Goal: Entertainment & Leisure: Consume media (video, audio)

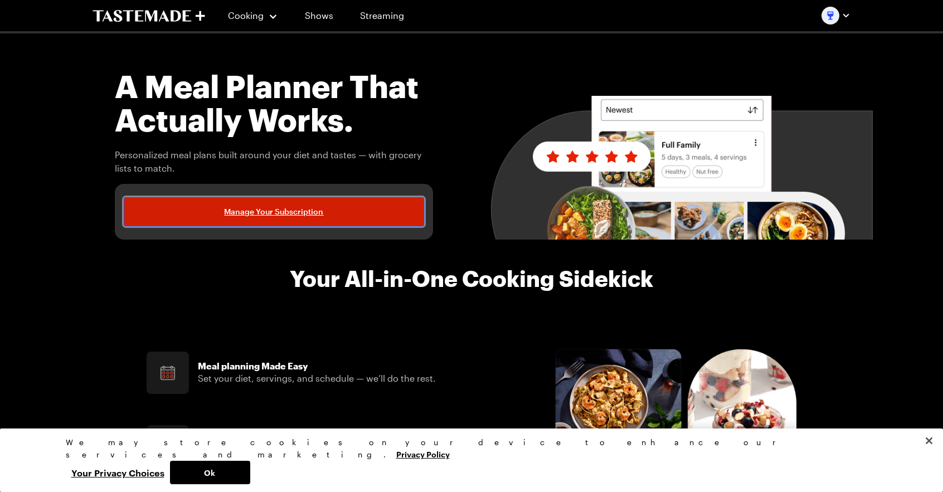
click at [259, 213] on span "Manage Your Subscription" at bounding box center [273, 211] width 99 height 11
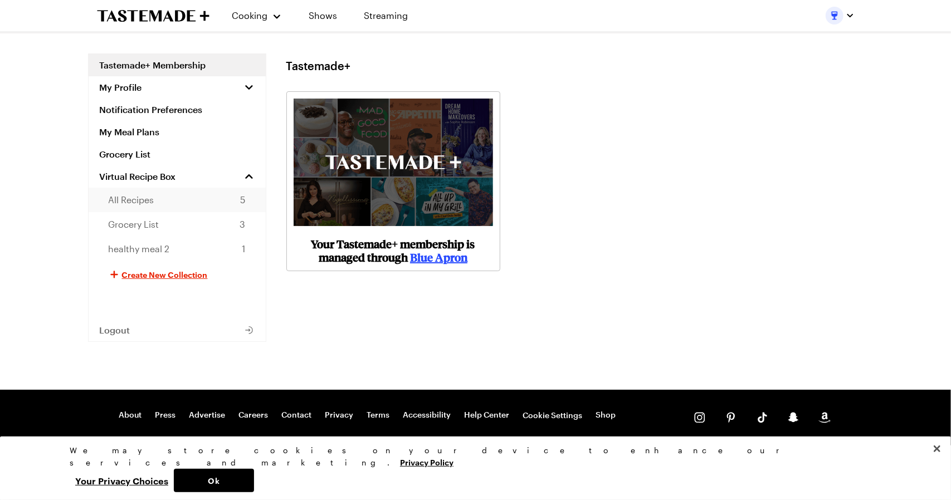
click at [145, 199] on span "All Recipes" at bounding box center [132, 199] width 46 height 13
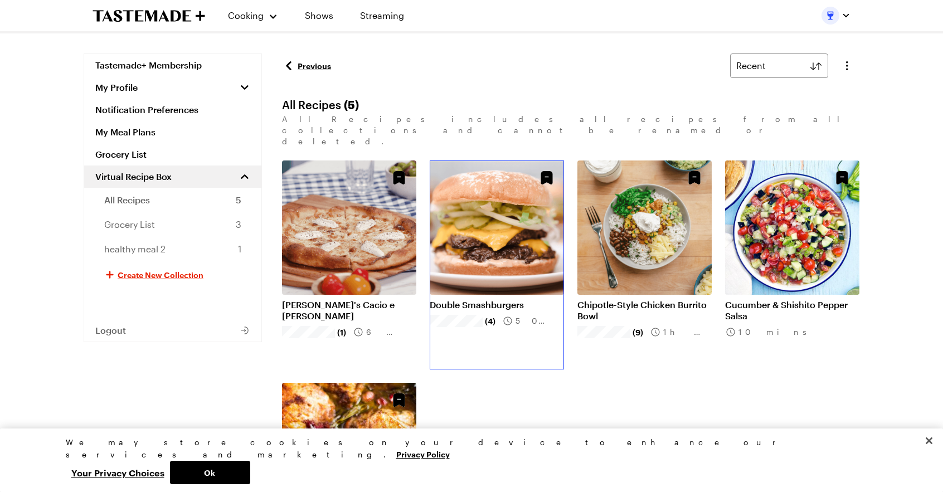
click at [511, 299] on link "Double Smashburgers" at bounding box center [497, 304] width 134 height 11
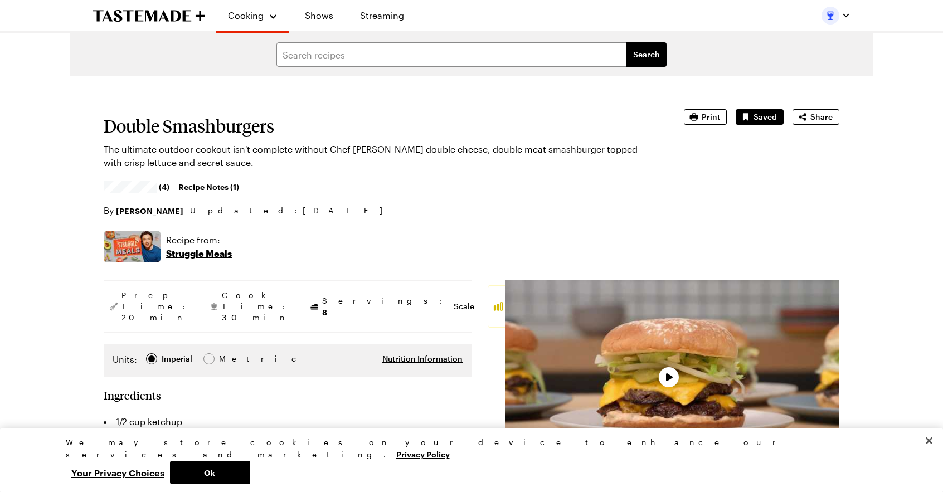
type textarea "x"
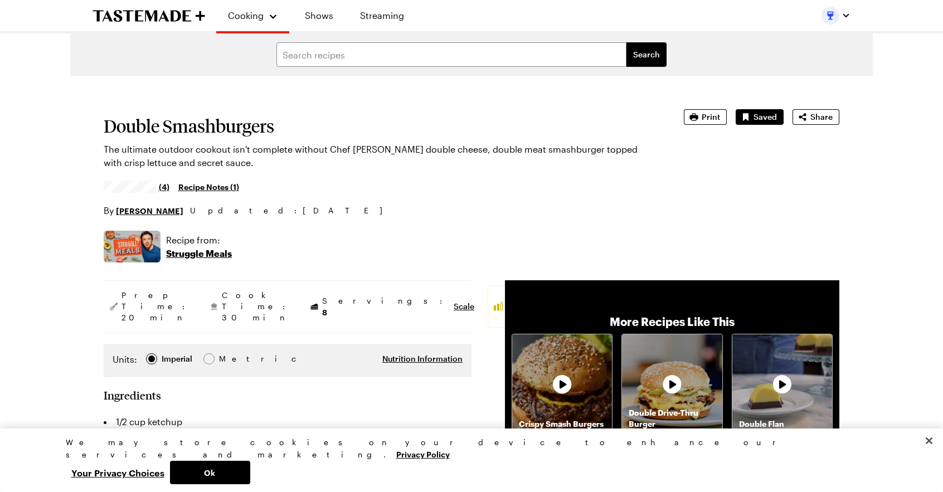
click at [662, 313] on div "More Recipes Like This Crispy Smash Burgers Double Drive-Thru Burger Double Flan" at bounding box center [672, 374] width 334 height 188
click at [566, 445] on div "More Recipes Like This Crispy Smash Burgers Double Drive-Thru Burger Double Flan" at bounding box center [672, 374] width 334 height 188
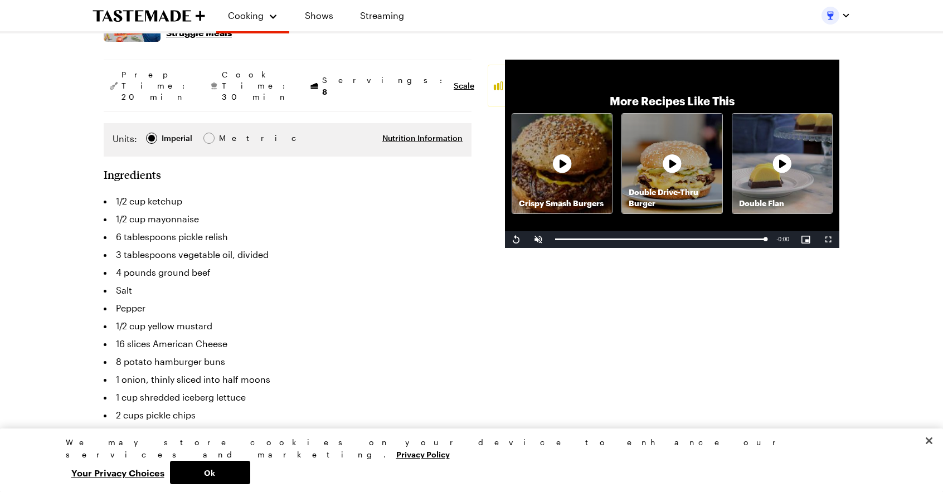
scroll to position [219, 0]
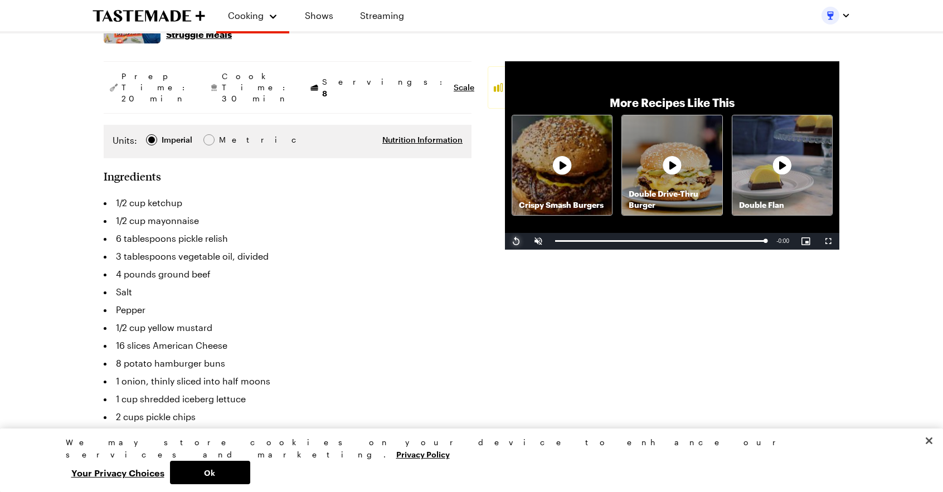
click at [516, 241] on span "Video Player" at bounding box center [516, 241] width 22 height 0
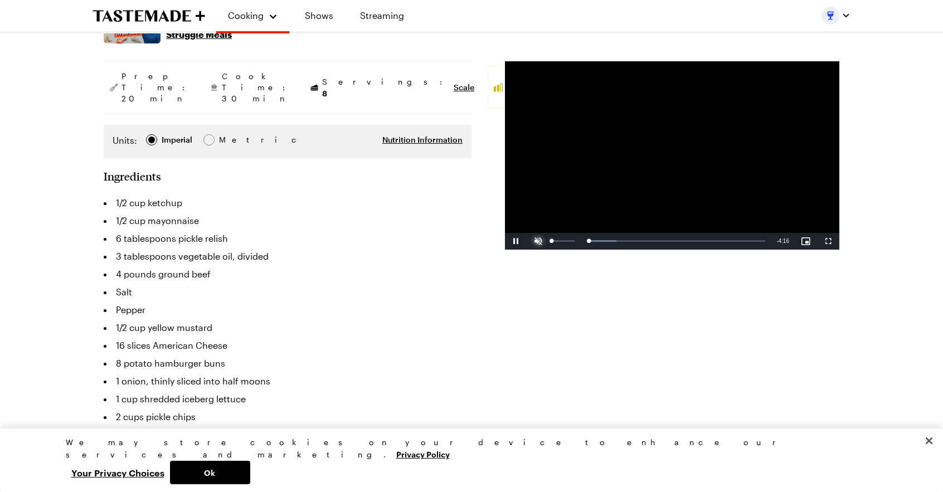
click at [533, 241] on span "Video Player" at bounding box center [538, 241] width 22 height 0
click at [638, 240] on div "2:40" at bounding box center [621, 241] width 132 height 3
